Goal: Task Accomplishment & Management: Use online tool/utility

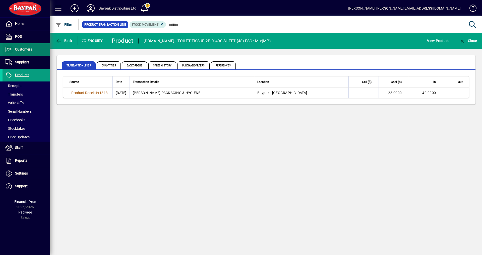
click at [22, 48] on span "Customers" at bounding box center [23, 49] width 17 height 4
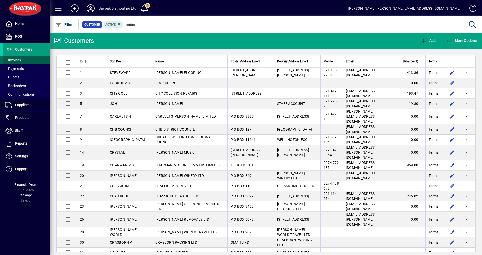
click at [10, 60] on span "Invoices" at bounding box center [13, 60] width 16 height 4
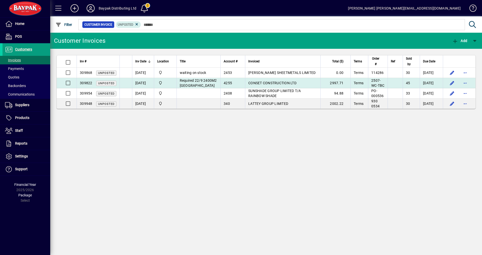
click at [257, 85] on span "CONSET CONSTRUCTION LTD" at bounding box center [272, 83] width 48 height 4
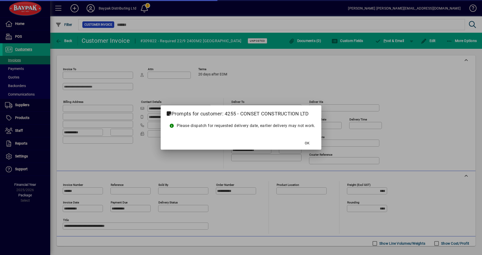
type input "**********"
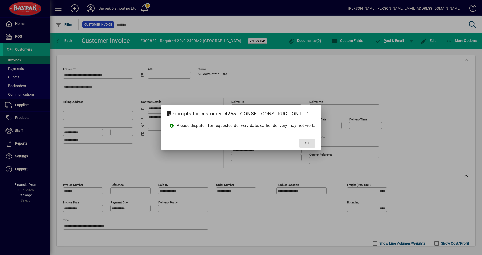
click at [310, 145] on span "OK" at bounding box center [307, 142] width 5 height 5
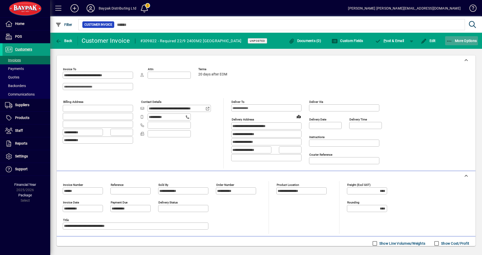
click at [463, 41] on span "More Options" at bounding box center [462, 41] width 31 height 4
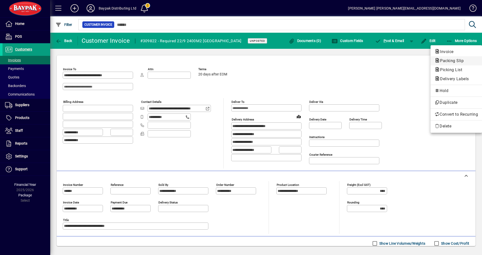
click at [440, 61] on span "Packing Slip" at bounding box center [451, 60] width 32 height 5
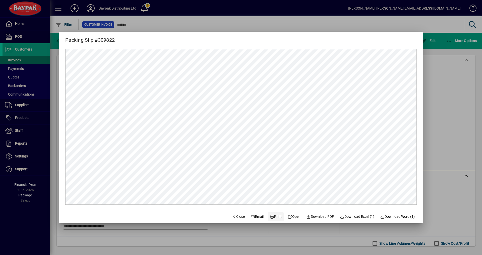
click at [272, 216] on span "Print" at bounding box center [276, 216] width 12 height 5
click at [237, 217] on span "Close" at bounding box center [238, 216] width 13 height 5
